Goal: Information Seeking & Learning: Learn about a topic

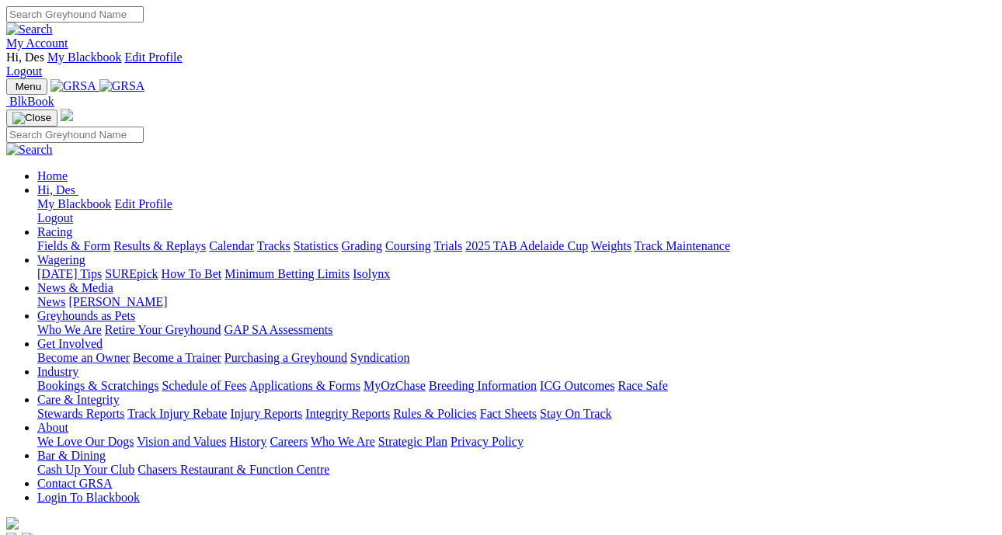
click at [135, 309] on link "Greyhounds as Pets" at bounding box center [86, 315] width 98 height 13
click at [102, 323] on link "Who We Are" at bounding box center [69, 329] width 64 height 13
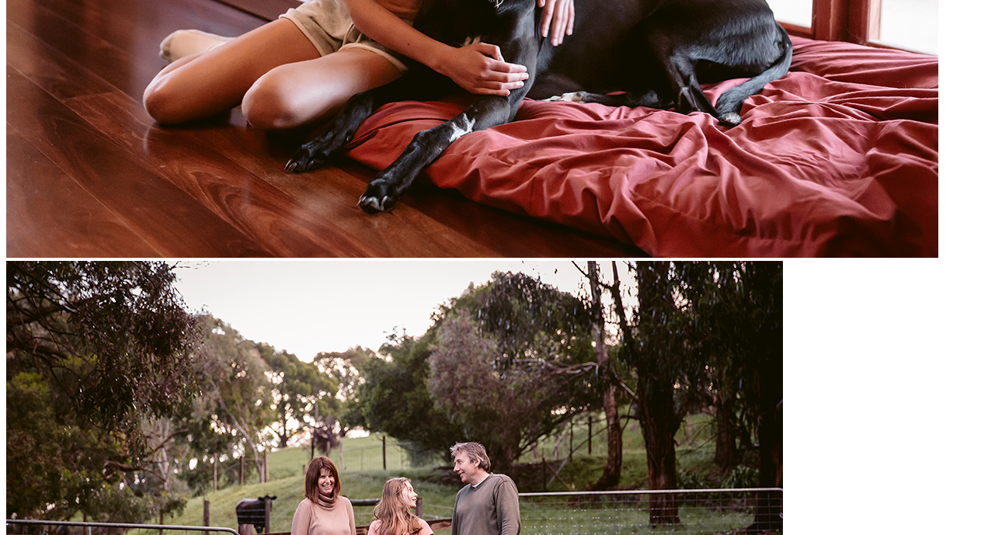
scroll to position [2095, 0]
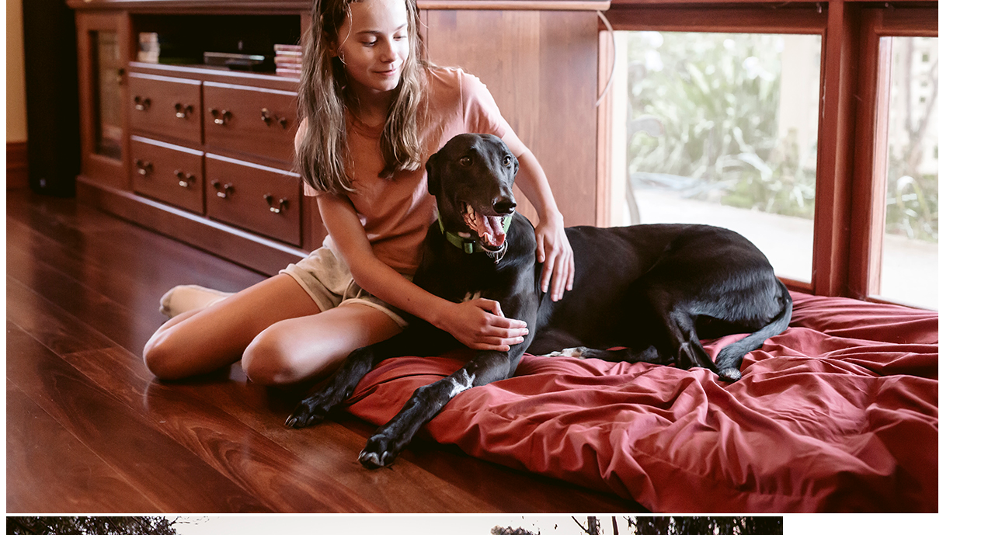
scroll to position [1833, 0]
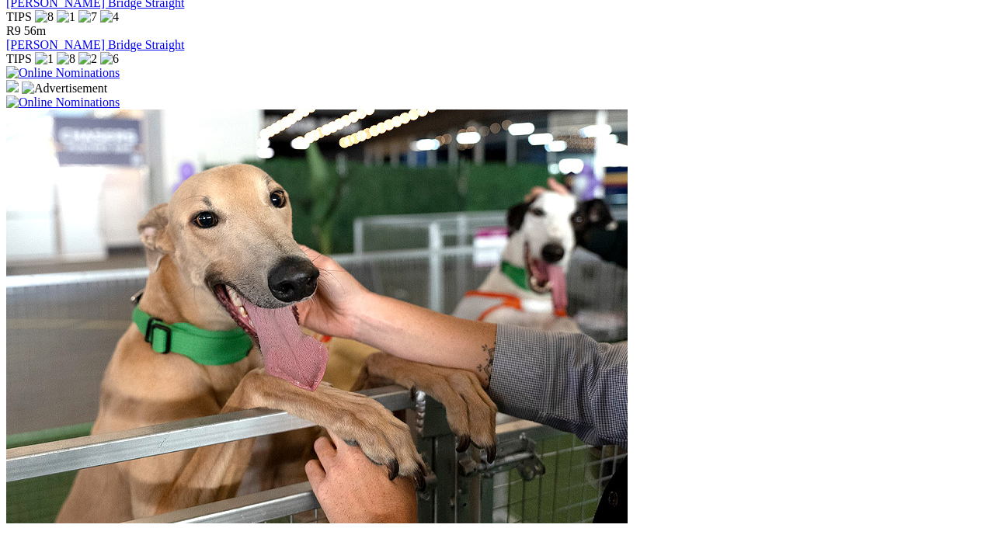
scroll to position [1168, 0]
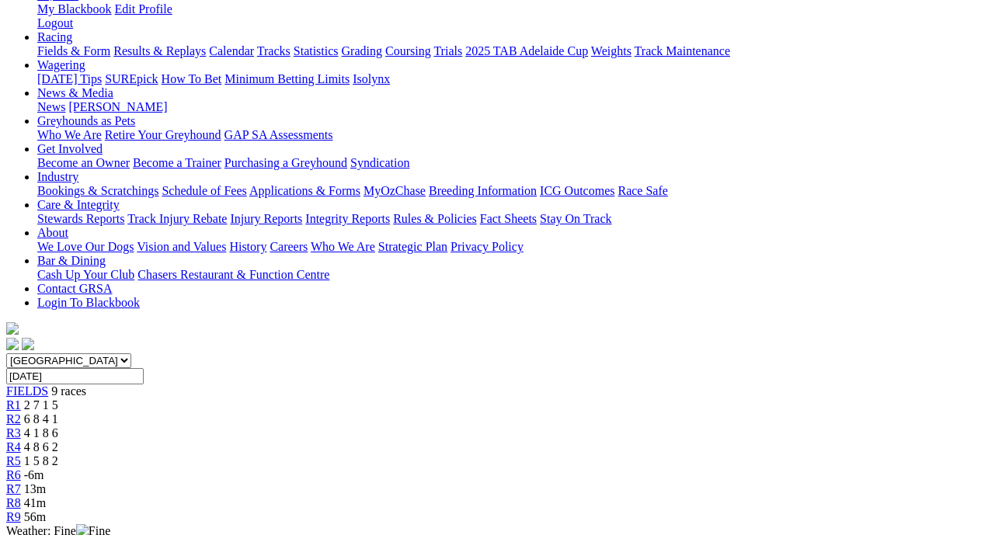
scroll to position [225, 0]
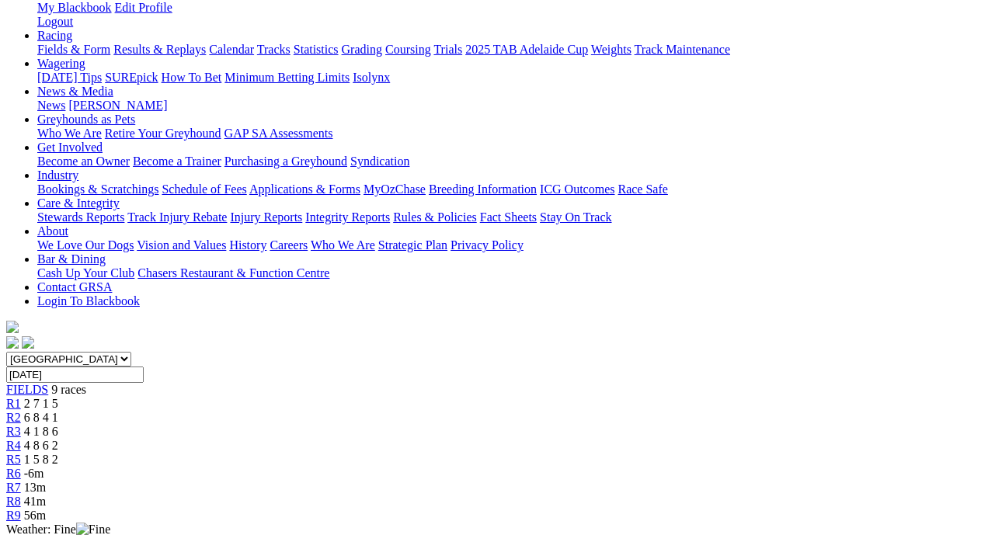
click at [21, 411] on span "R2" at bounding box center [13, 417] width 15 height 13
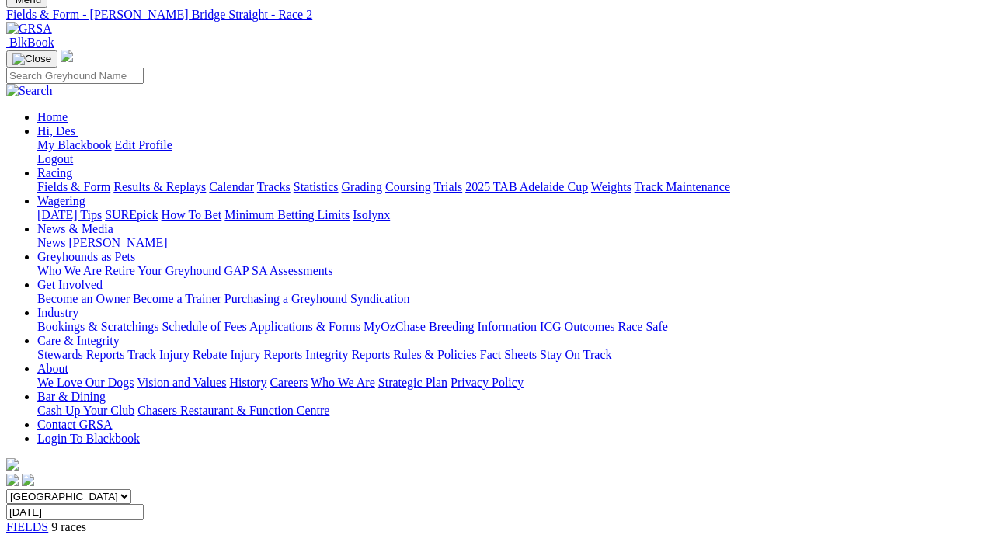
scroll to position [75, 0]
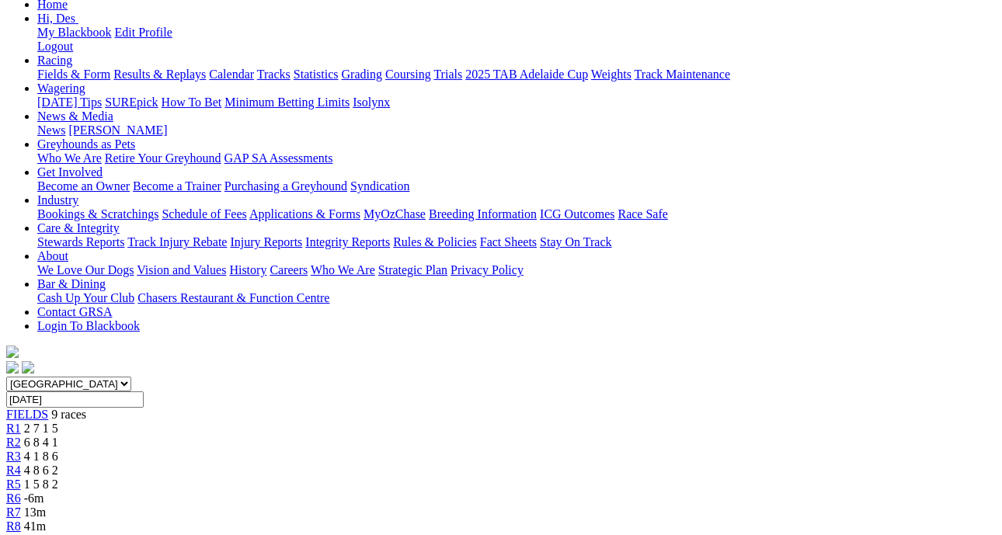
scroll to position [228, 0]
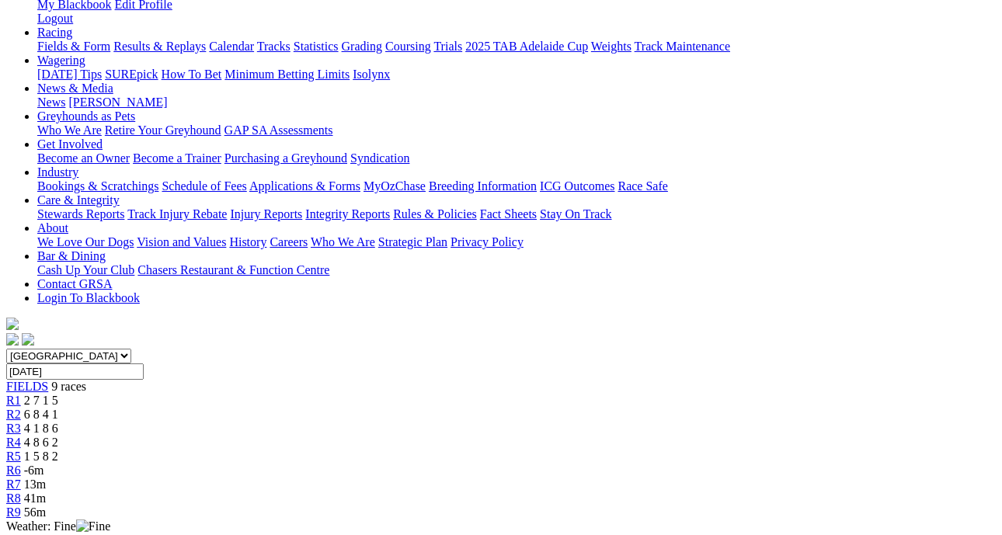
click at [479, 436] on div "R4 4 8 6 2" at bounding box center [501, 443] width 990 height 14
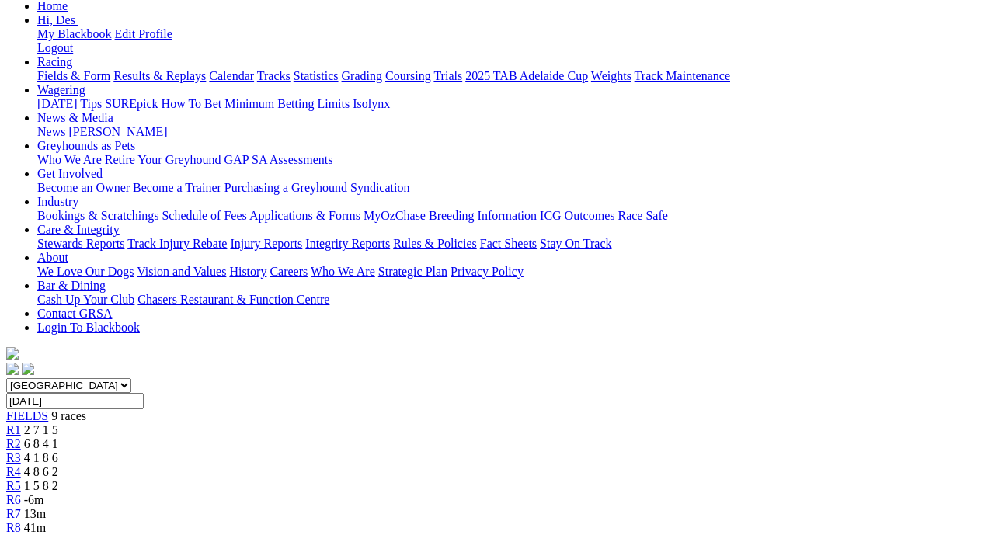
scroll to position [199, 0]
click at [21, 479] on link "R5" at bounding box center [13, 485] width 15 height 13
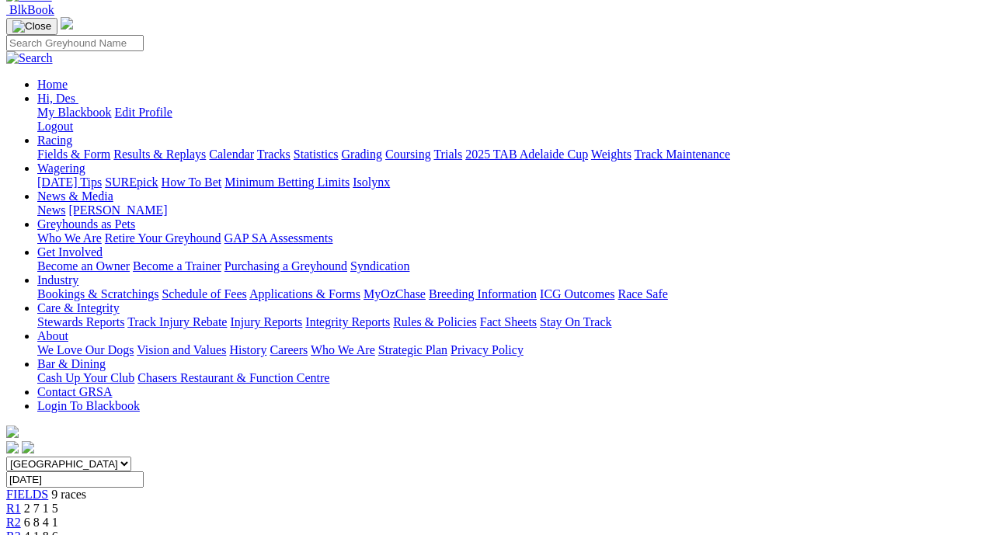
scroll to position [114, 0]
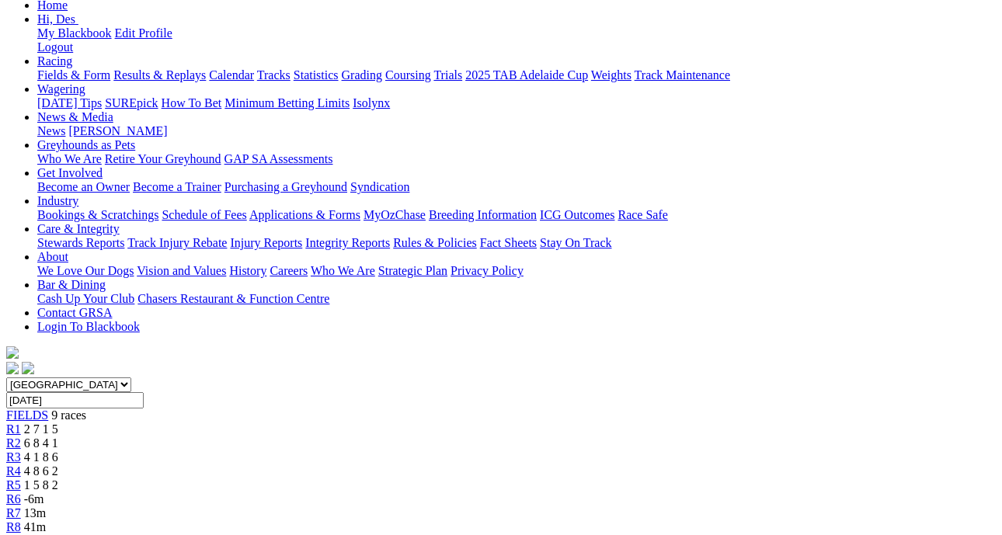
scroll to position [133, 0]
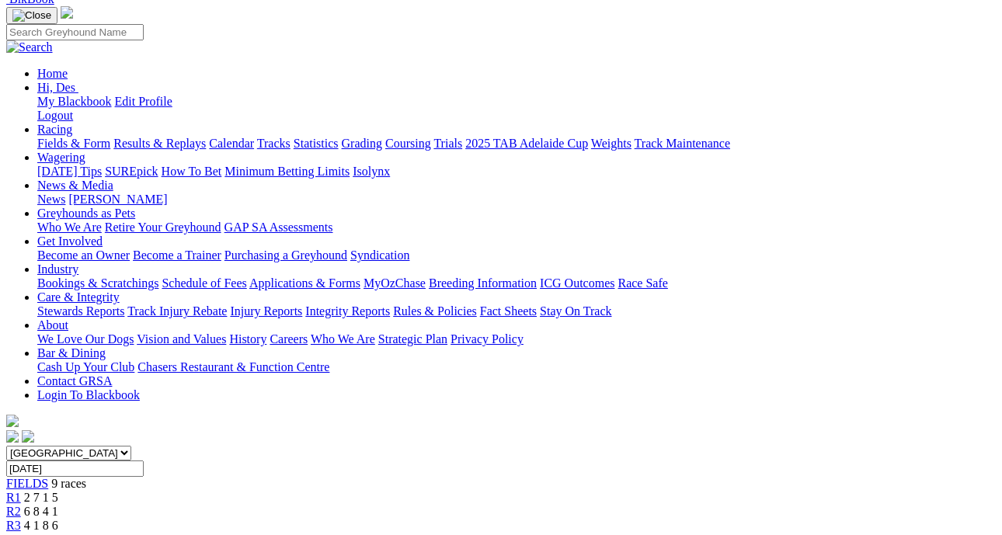
scroll to position [0, 2]
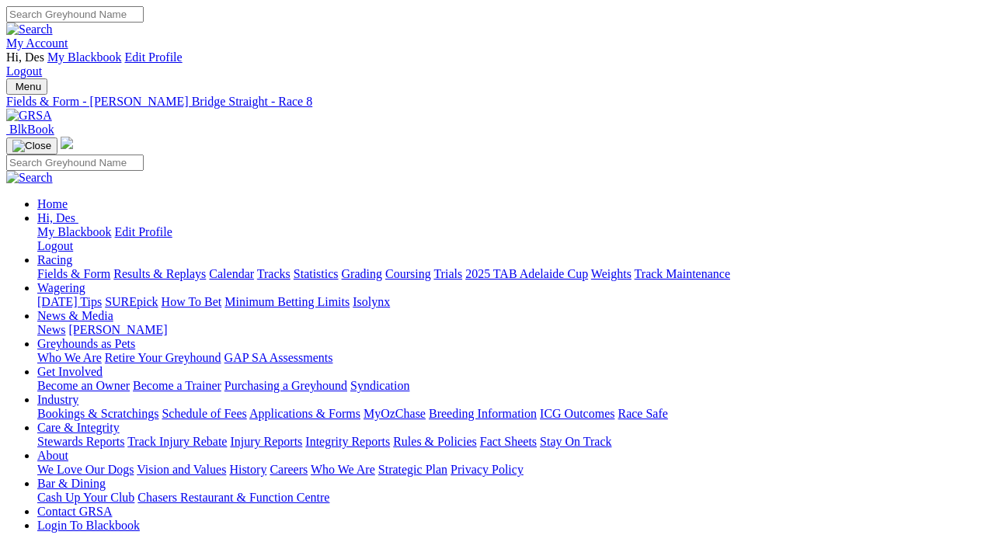
click at [196, 267] on link "Results & Replays" at bounding box center [159, 273] width 92 height 13
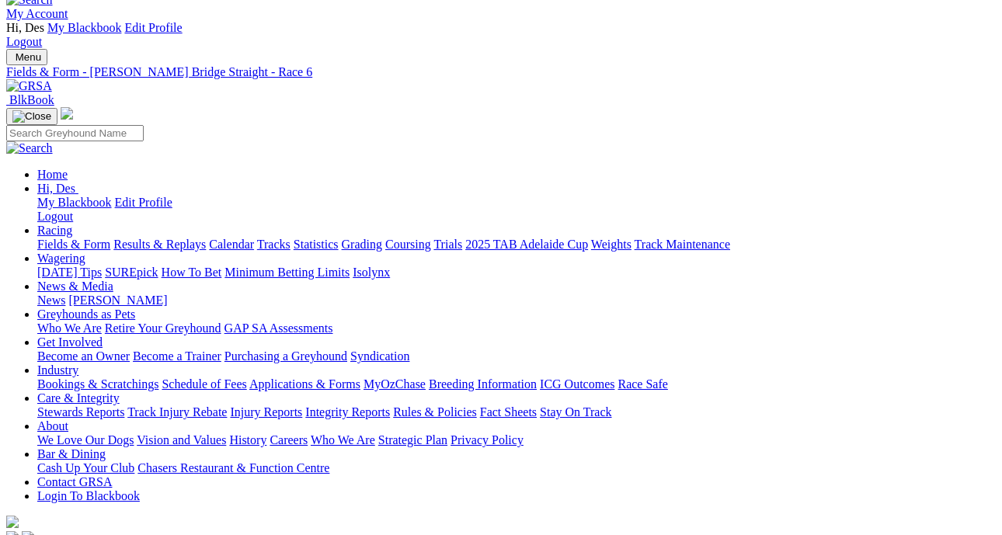
scroll to position [20, 0]
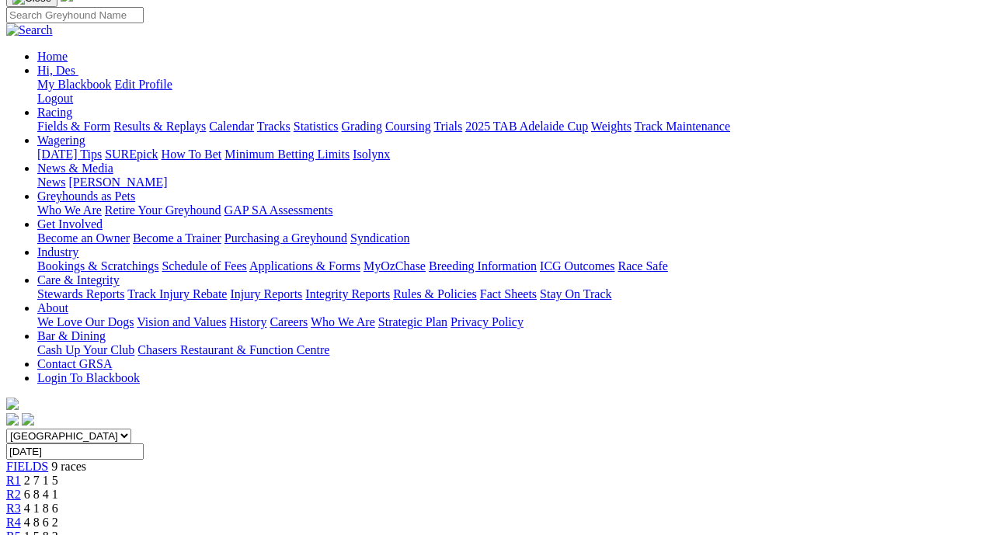
scroll to position [161, 1]
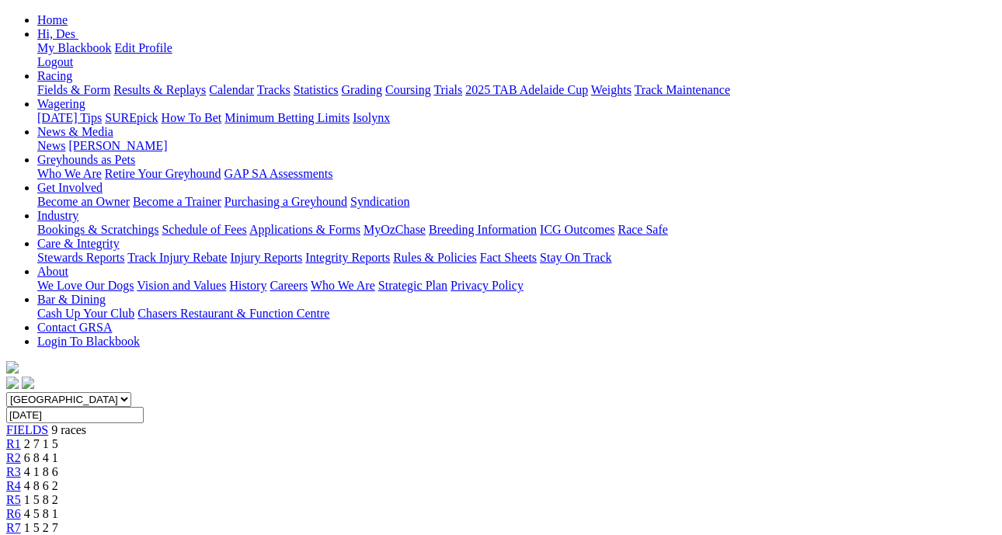
scroll to position [176, 2]
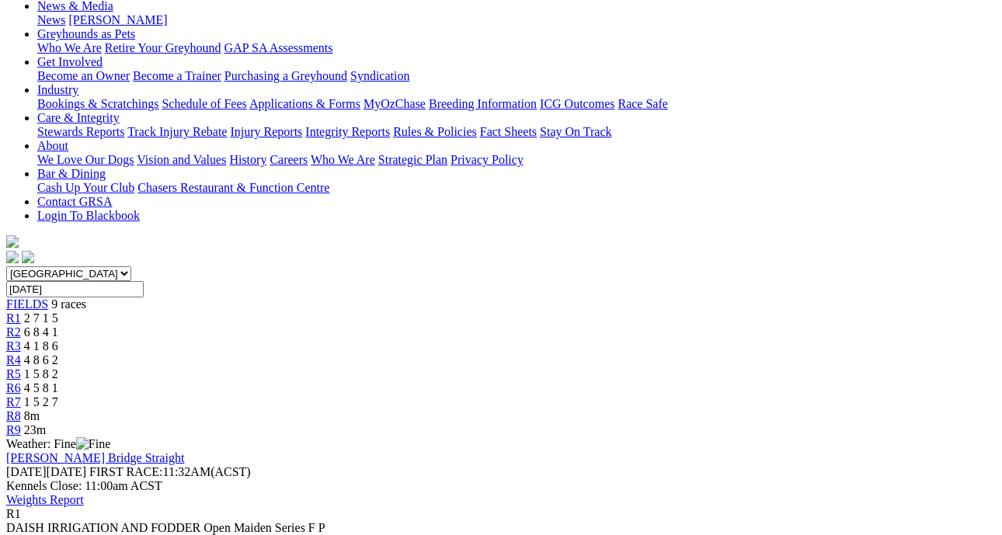
scroll to position [328, 0]
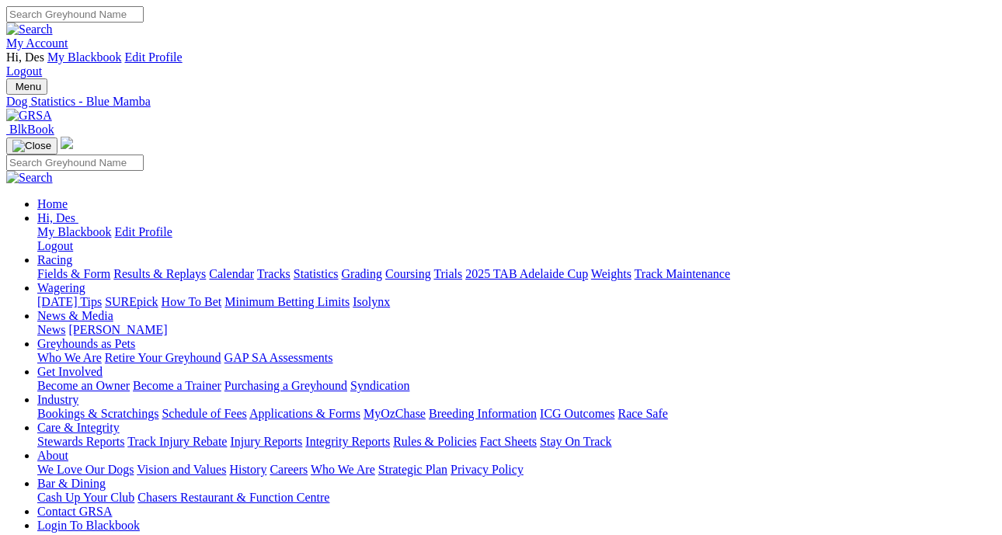
click at [390, 435] on link "Integrity Reports" at bounding box center [347, 441] width 85 height 13
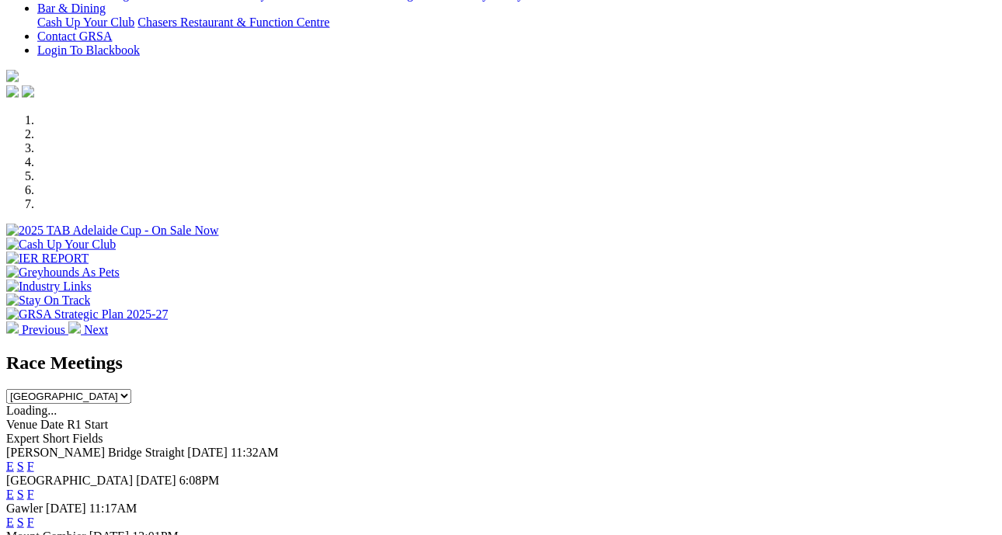
scroll to position [447, 0]
click at [34, 517] on link "F" at bounding box center [30, 523] width 7 height 13
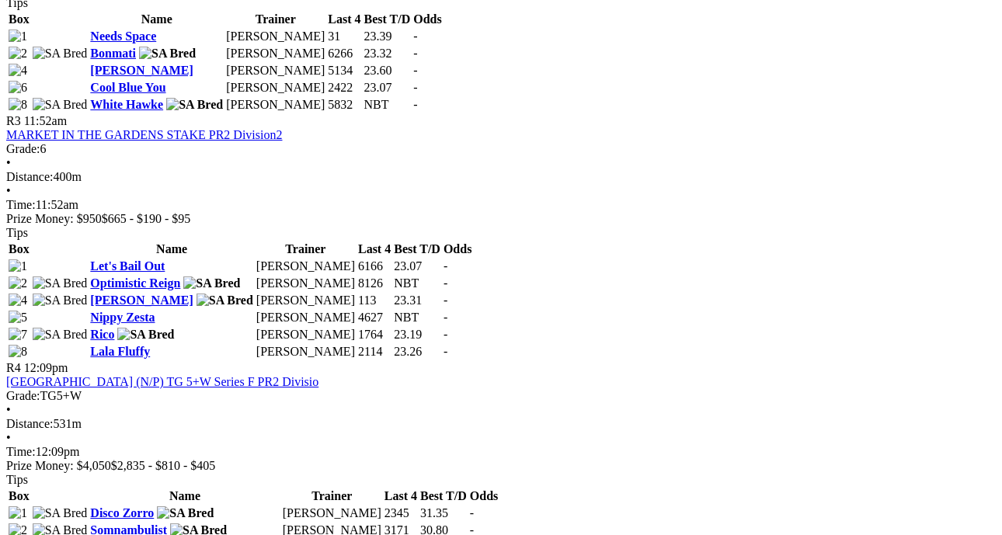
scroll to position [1209, 0]
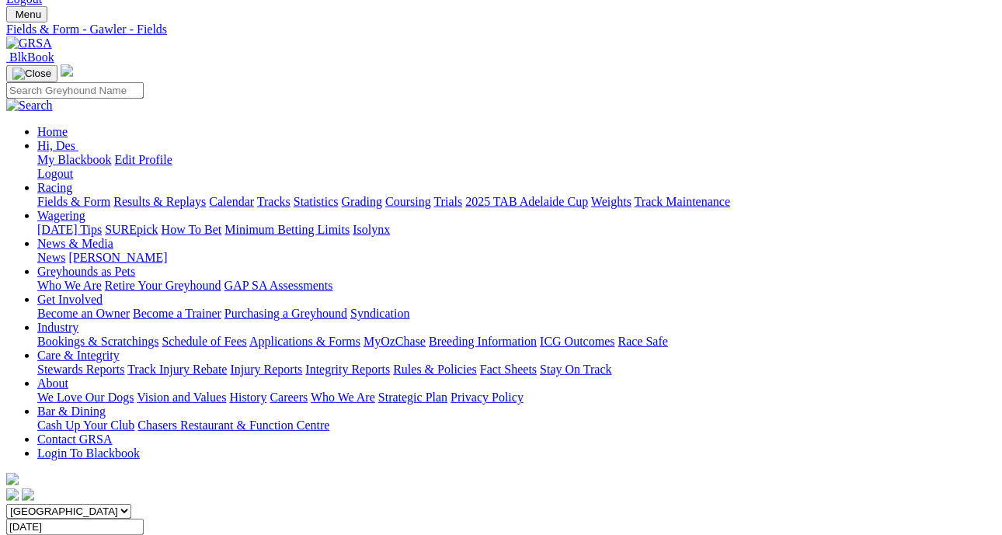
scroll to position [69, 2]
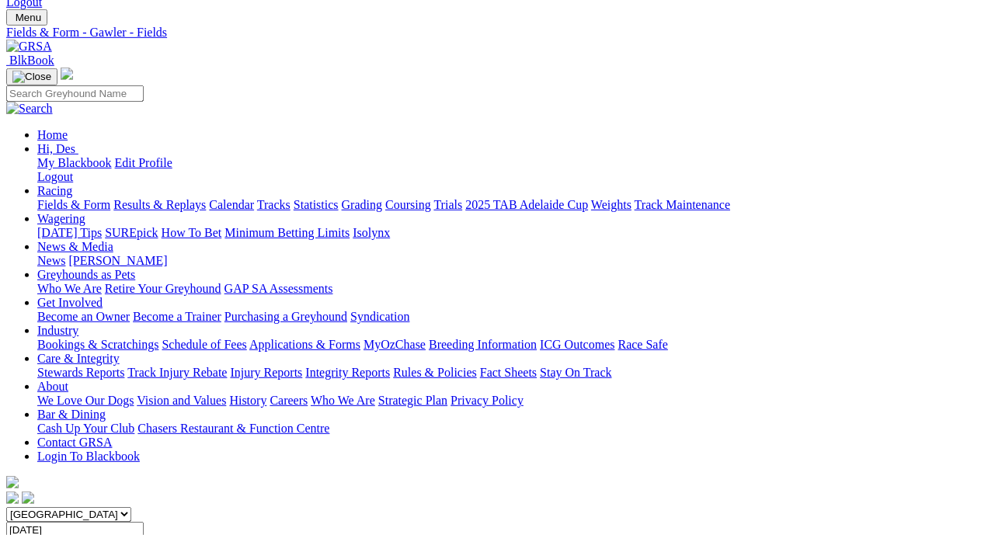
click at [78, 198] on link "Fields & Form" at bounding box center [73, 204] width 73 height 13
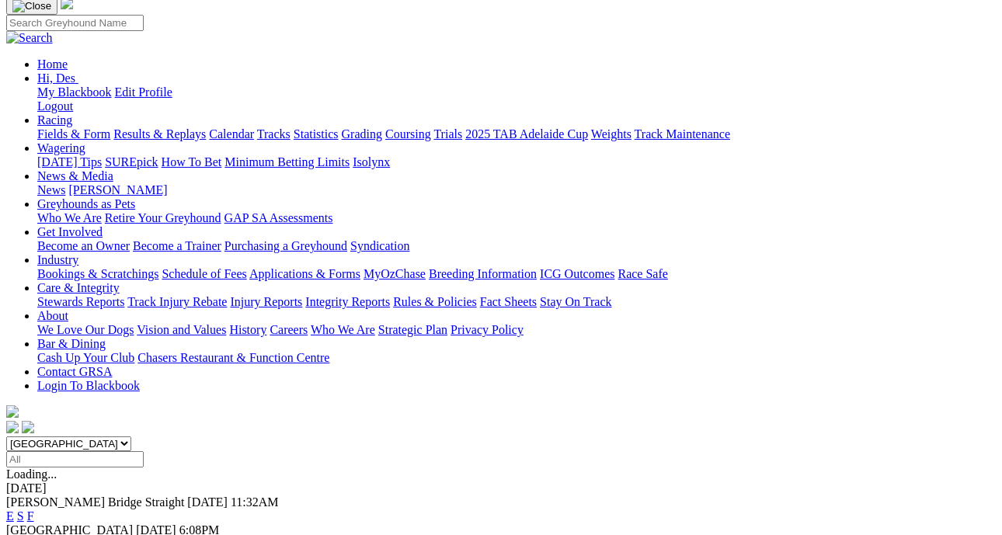
scroll to position [140, 0]
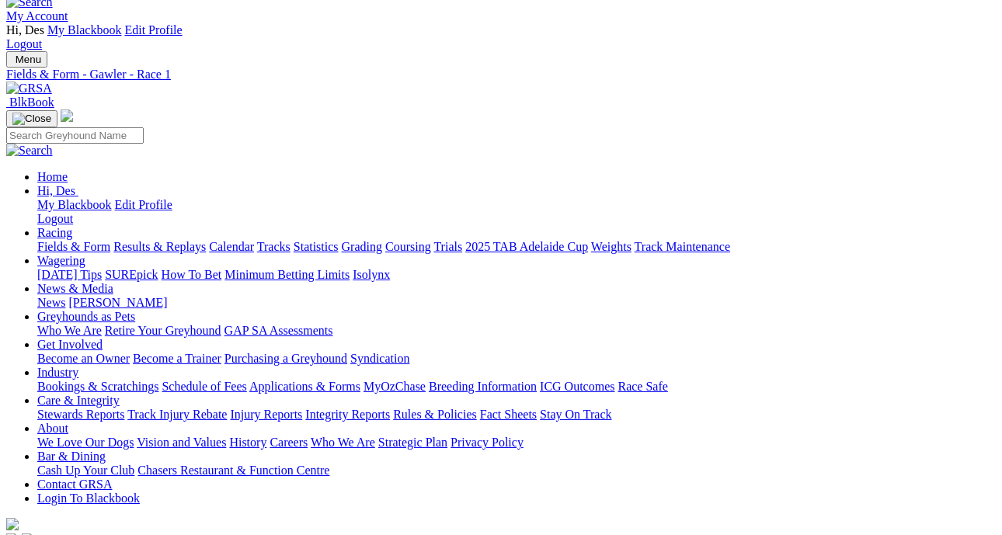
scroll to position [0, 7]
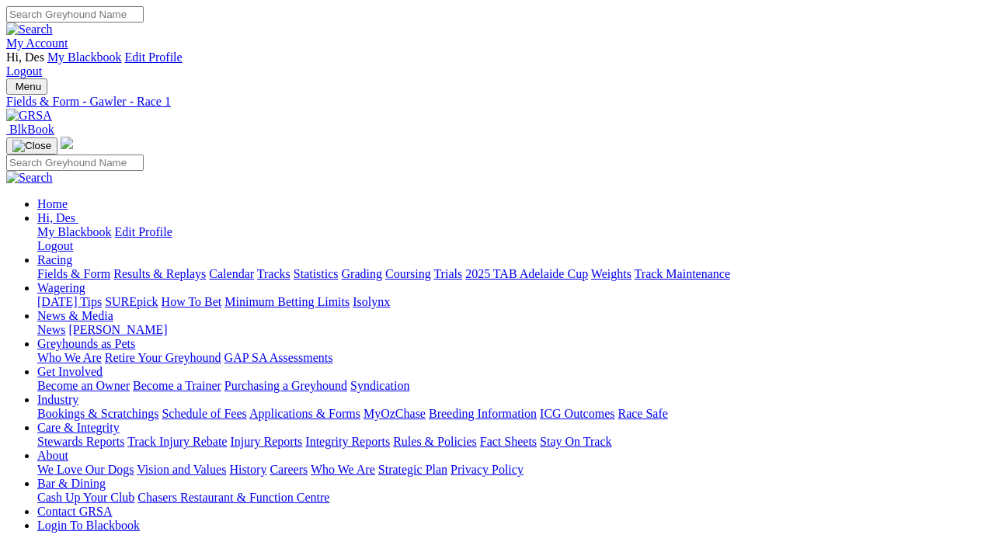
click at [157, 267] on link "Results & Replays" at bounding box center [159, 273] width 92 height 13
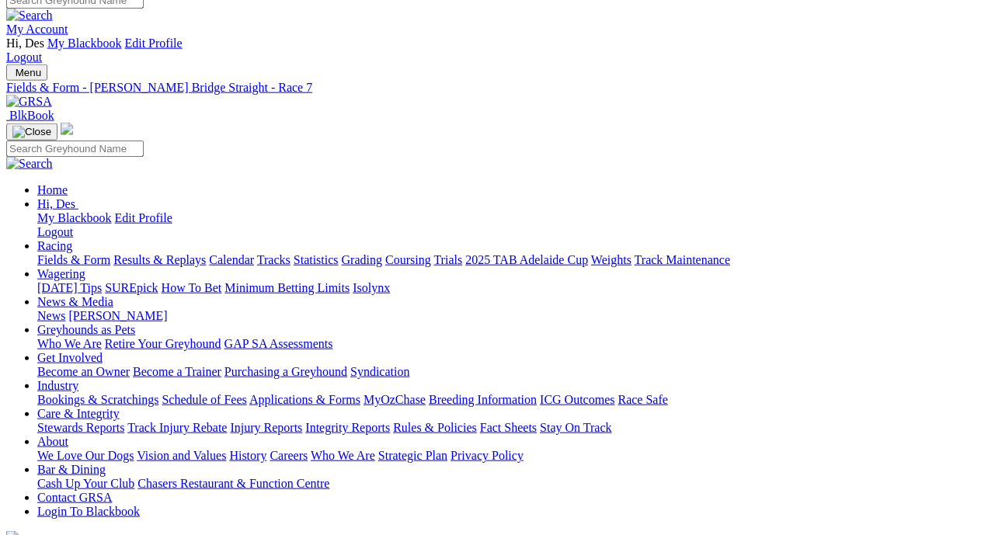
scroll to position [20, 0]
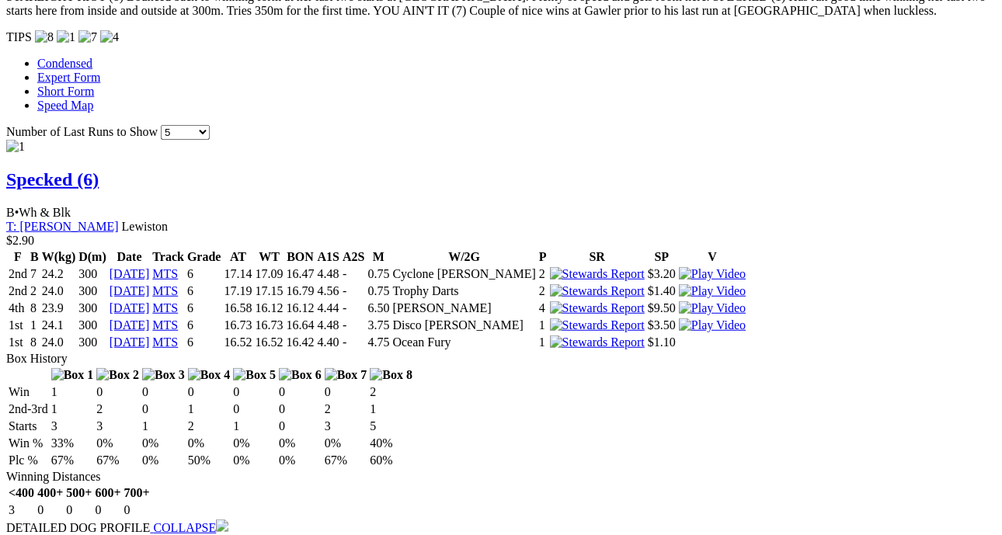
scroll to position [1548, 0]
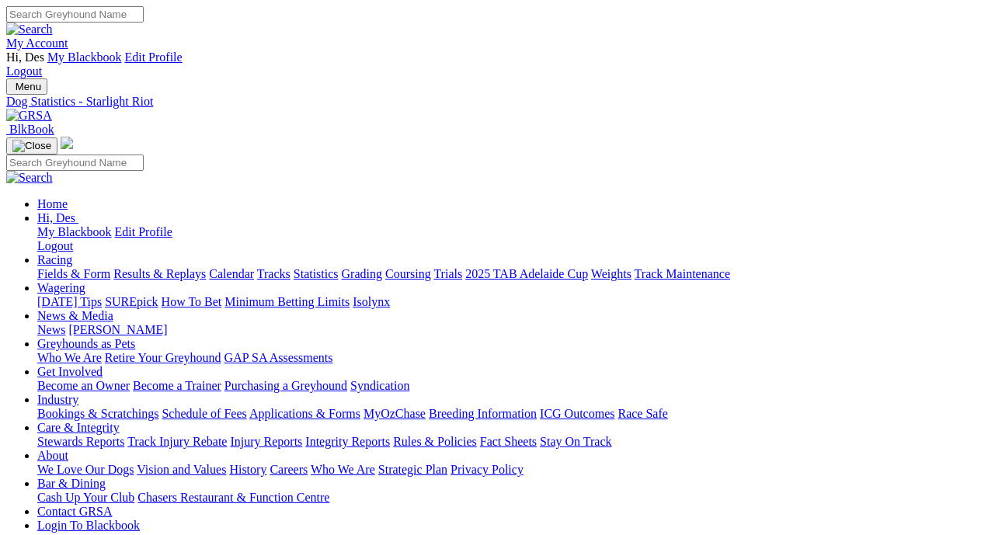
scroll to position [2, 0]
